Goal: Task Accomplishment & Management: Use online tool/utility

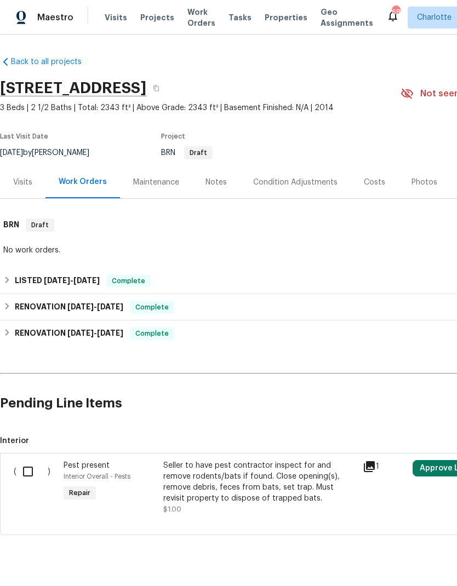
scroll to position [24, 0]
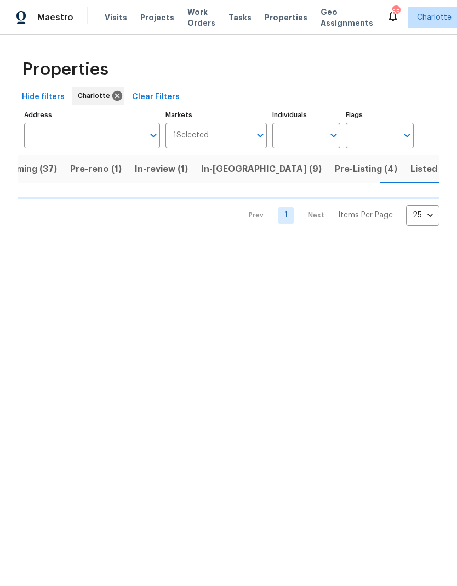
scroll to position [0, 32]
click at [111, 142] on input "Address" at bounding box center [83, 136] width 119 height 26
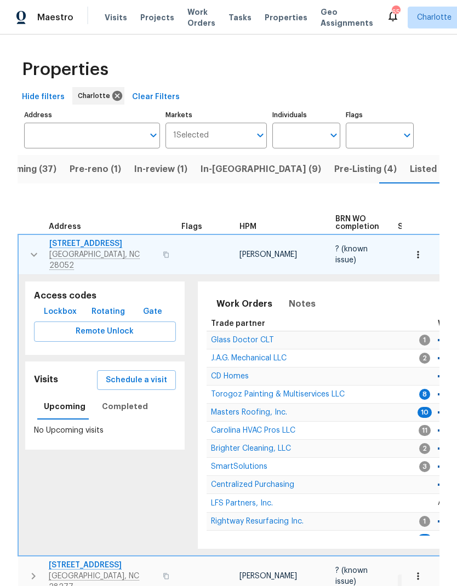
click at [102, 131] on input "Address" at bounding box center [83, 136] width 119 height 26
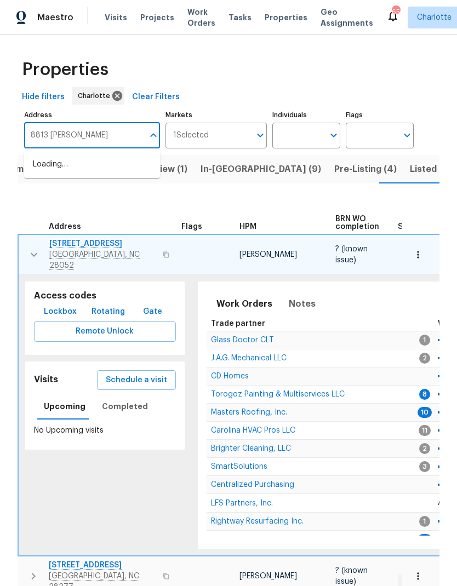
type input "8813 [PERSON_NAME]"
click at [128, 167] on li "[STREET_ADDRESS][PERSON_NAME]" at bounding box center [92, 171] width 136 height 30
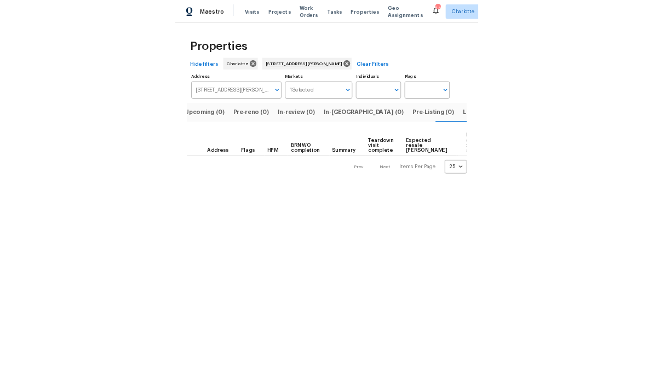
scroll to position [0, 18]
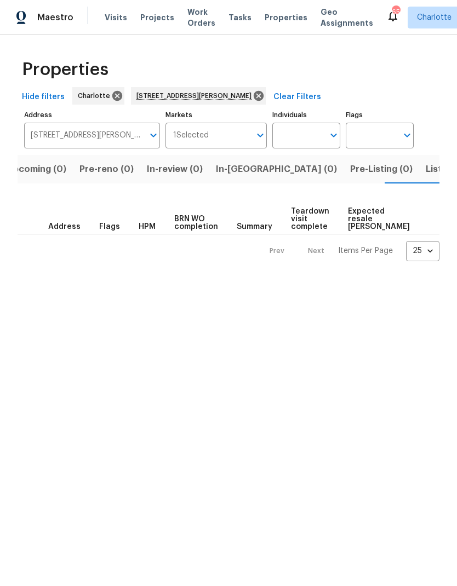
click at [426, 165] on span "Listed (1)" at bounding box center [445, 169] width 39 height 15
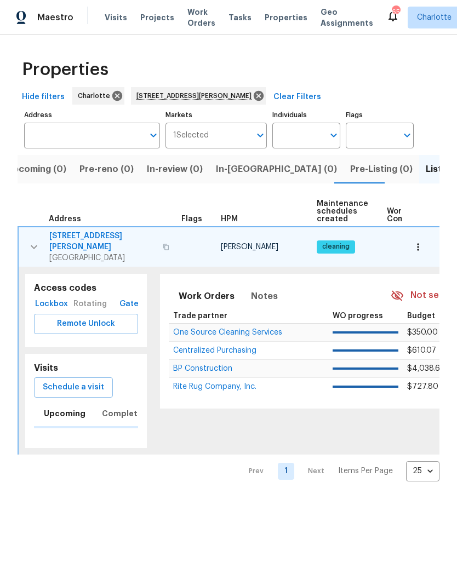
type input "[STREET_ADDRESS][PERSON_NAME]"
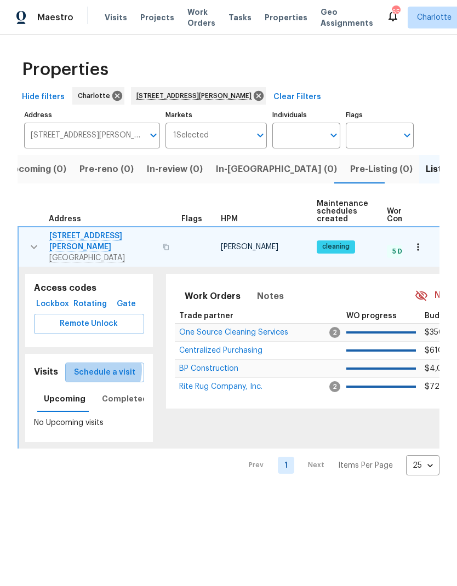
click at [99, 366] on span "Schedule a visit" at bounding box center [104, 373] width 61 height 14
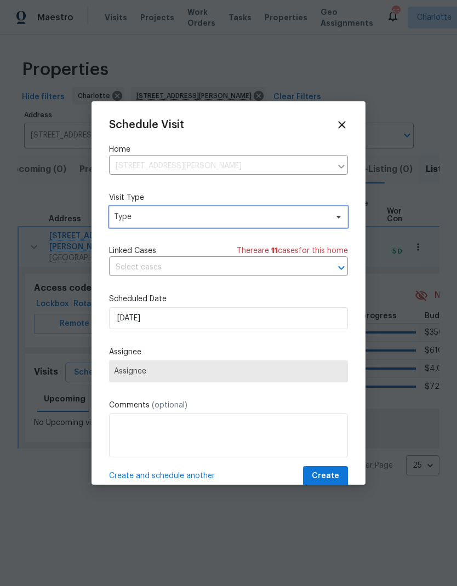
click at [322, 224] on span "Type" at bounding box center [228, 217] width 239 height 22
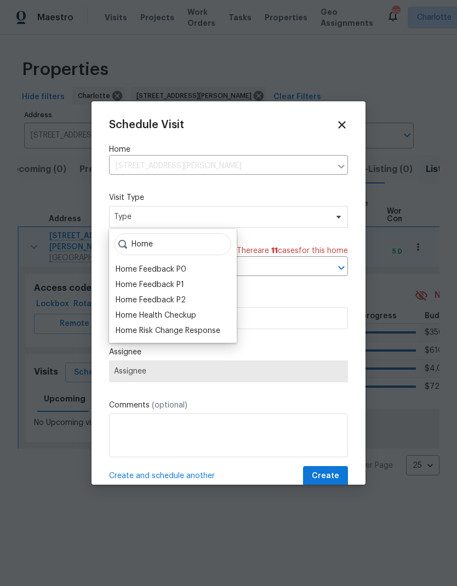
type input "Home"
click at [187, 320] on div "Home Health Checkup" at bounding box center [156, 315] width 81 height 11
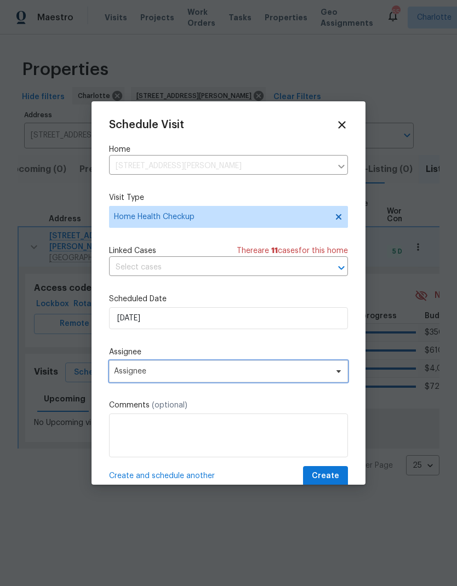
click at [313, 382] on span "Assignee" at bounding box center [228, 371] width 239 height 22
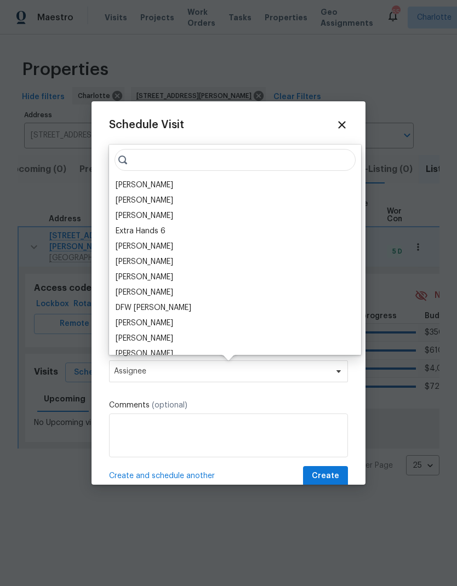
click at [157, 187] on div "[PERSON_NAME]" at bounding box center [145, 185] width 58 height 11
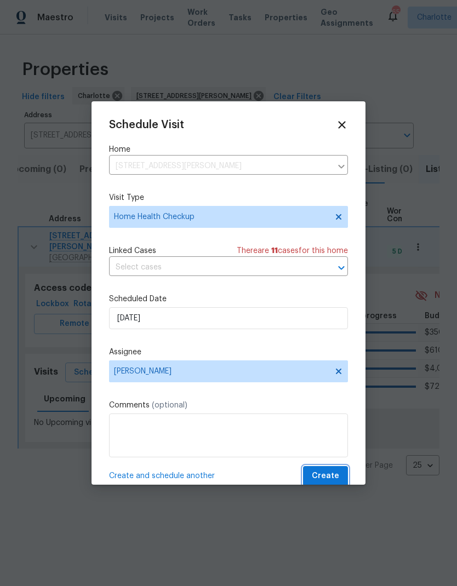
click at [338, 474] on span "Create" at bounding box center [325, 476] width 27 height 14
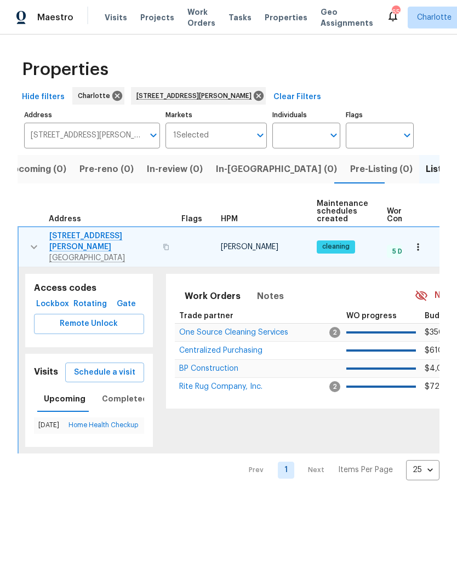
click at [93, 317] on span "Remote Unlock" at bounding box center [89, 324] width 93 height 14
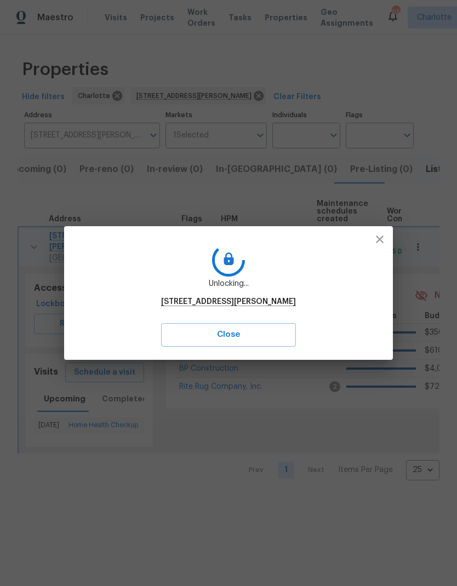
click at [284, 334] on button "Close" at bounding box center [228, 334] width 135 height 23
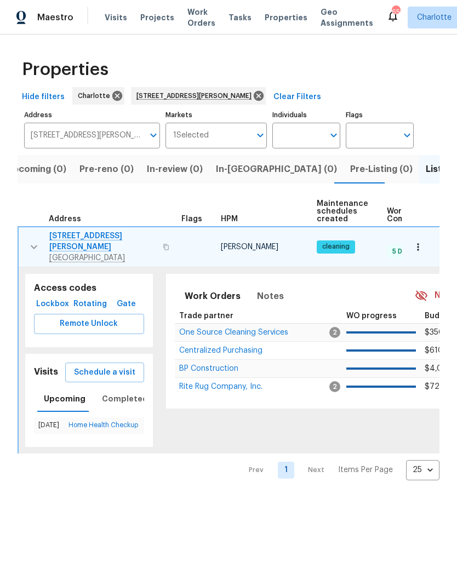
click at [54, 297] on span "Lockbox" at bounding box center [52, 304] width 28 height 14
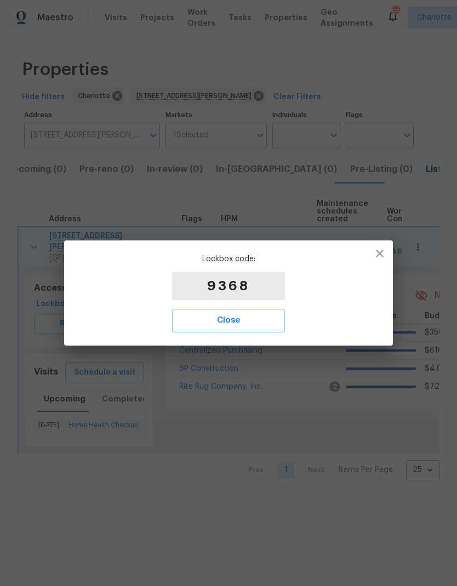
click at [257, 325] on span "Close" at bounding box center [228, 320] width 89 height 14
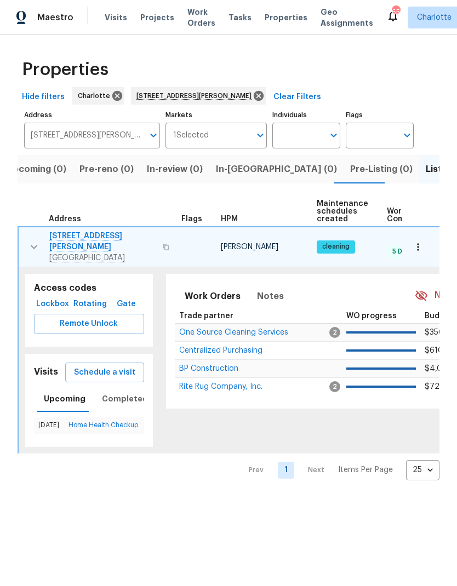
click at [295, 498] on html "Maestro Visits Projects Work Orders Tasks Properties Geo Assignments 65 [PERSON…" at bounding box center [228, 249] width 457 height 498
click at [94, 297] on span "Rotating" at bounding box center [90, 304] width 29 height 14
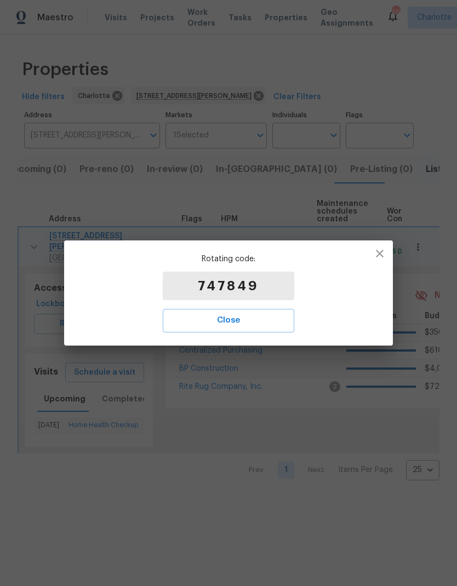
click at [386, 260] on button "button" at bounding box center [379, 253] width 26 height 26
